Goal: Transaction & Acquisition: Download file/media

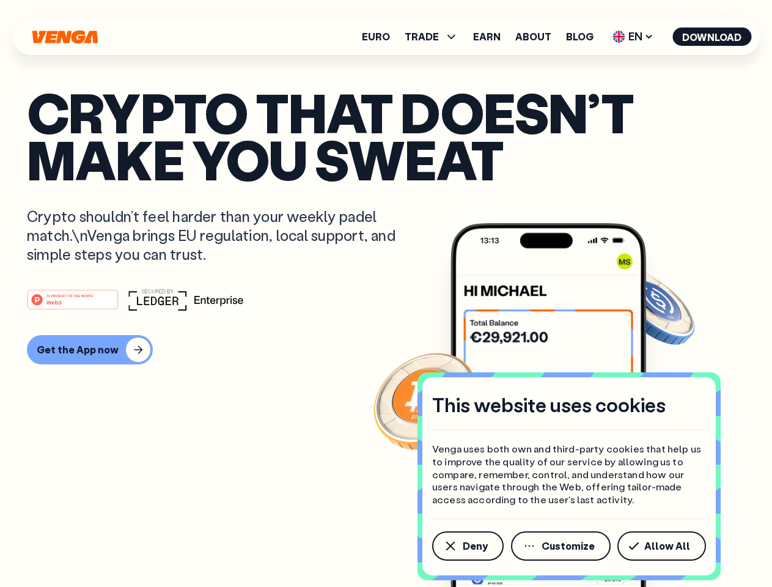
click at [386, 293] on div "#1 PRODUCT OF THE MONTH Web3" at bounding box center [386, 300] width 718 height 22
click at [467, 546] on span "Deny" at bounding box center [475, 546] width 25 height 10
click at [562, 546] on img at bounding box center [549, 428] width 196 height 410
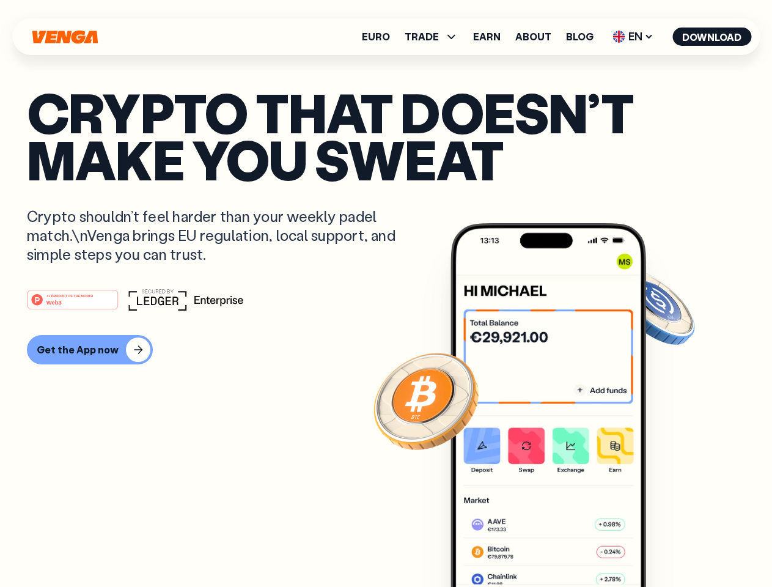
click at [664, 546] on article "Crypto that doesn’t make you sweat Crypto shouldn’t feel harder than your weekl…" at bounding box center [386, 318] width 718 height 459
click at [435, 37] on span "TRADE" at bounding box center [422, 37] width 34 height 10
click at [633, 37] on span "EN" at bounding box center [633, 37] width 50 height 20
click at [712, 37] on button "Download" at bounding box center [712, 37] width 79 height 18
click at [386, 326] on div "#1 PRODUCT OF THE MONTH Web3 Get the App now" at bounding box center [386, 327] width 718 height 76
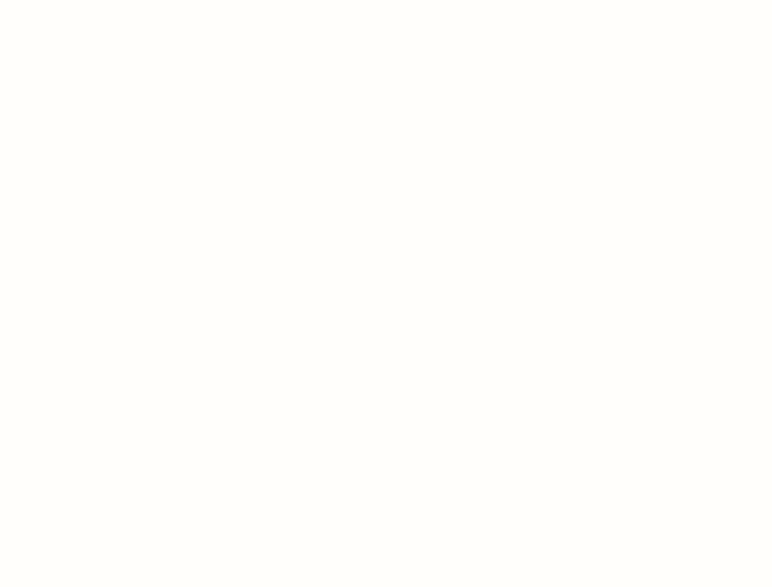
click at [75, 0] on html "This website uses cookies Venga uses both own and third-party cookies that help…" at bounding box center [386, 0] width 772 height 0
